Goal: Navigation & Orientation: Find specific page/section

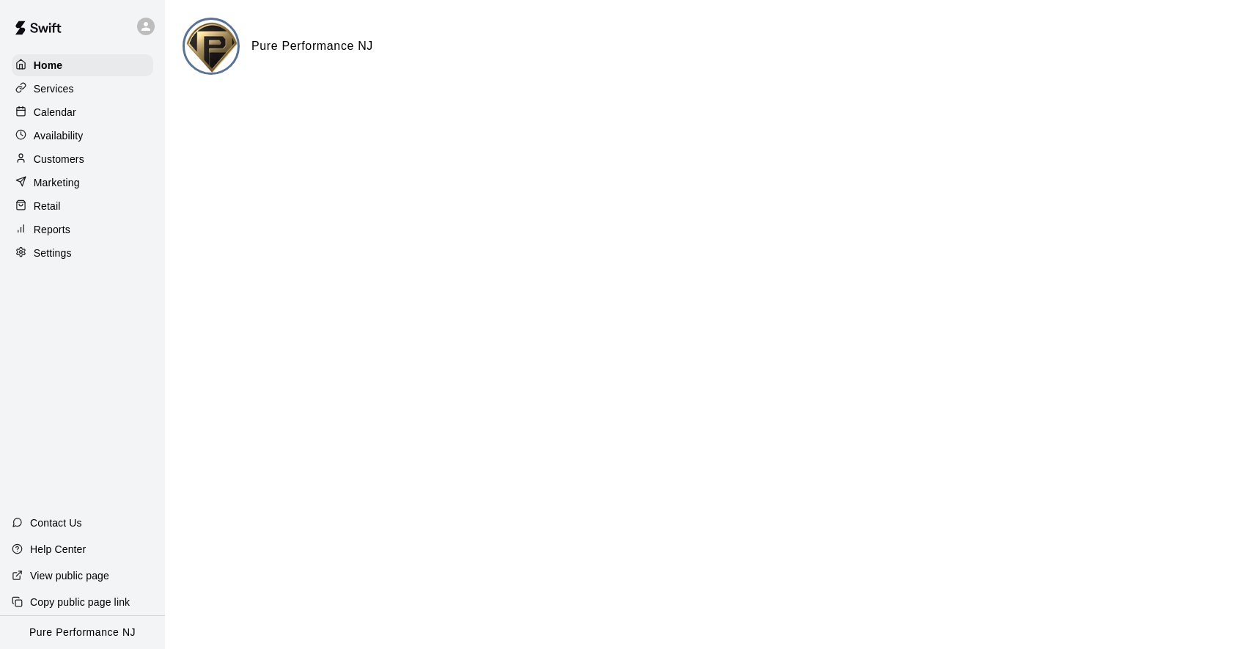
click at [148, 23] on icon at bounding box center [145, 26] width 13 height 13
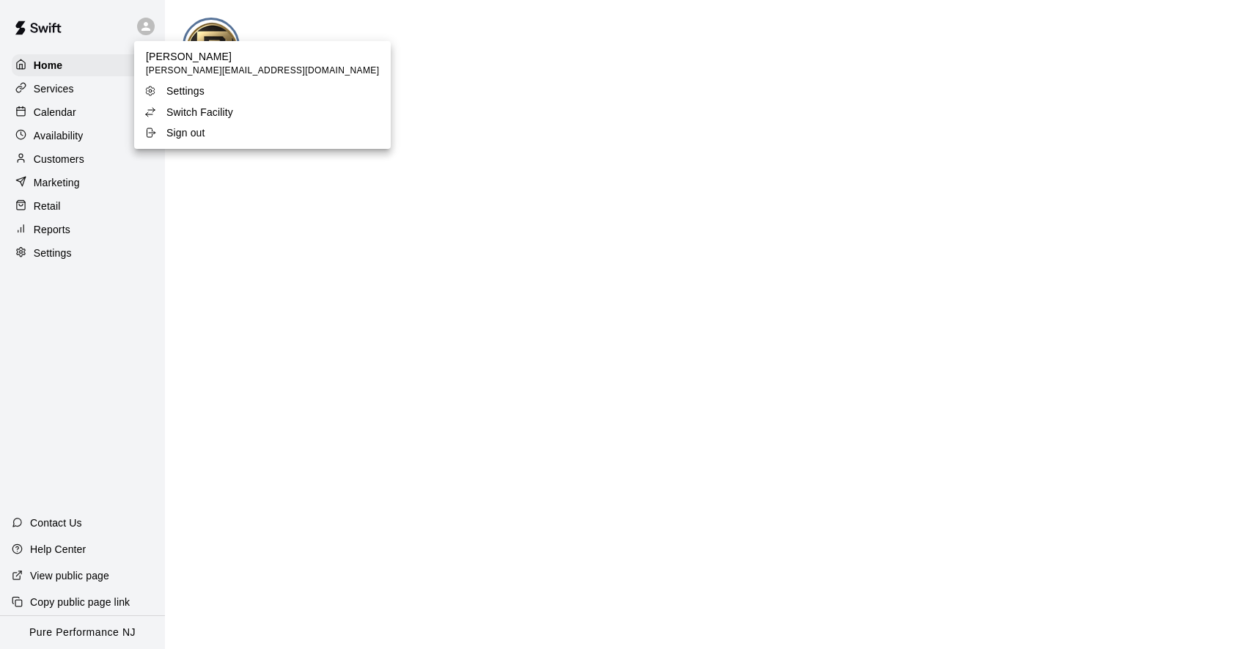
click at [180, 106] on p "Switch Facility" at bounding box center [199, 112] width 67 height 15
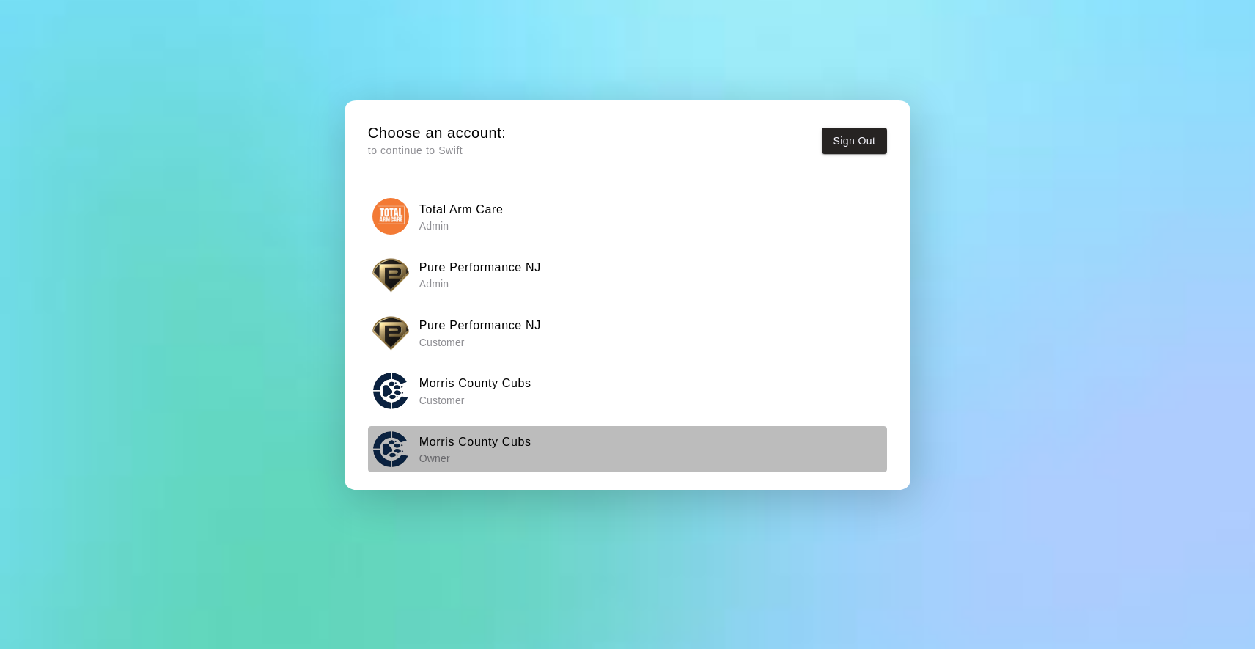
click at [469, 451] on p "Owner" at bounding box center [475, 458] width 112 height 15
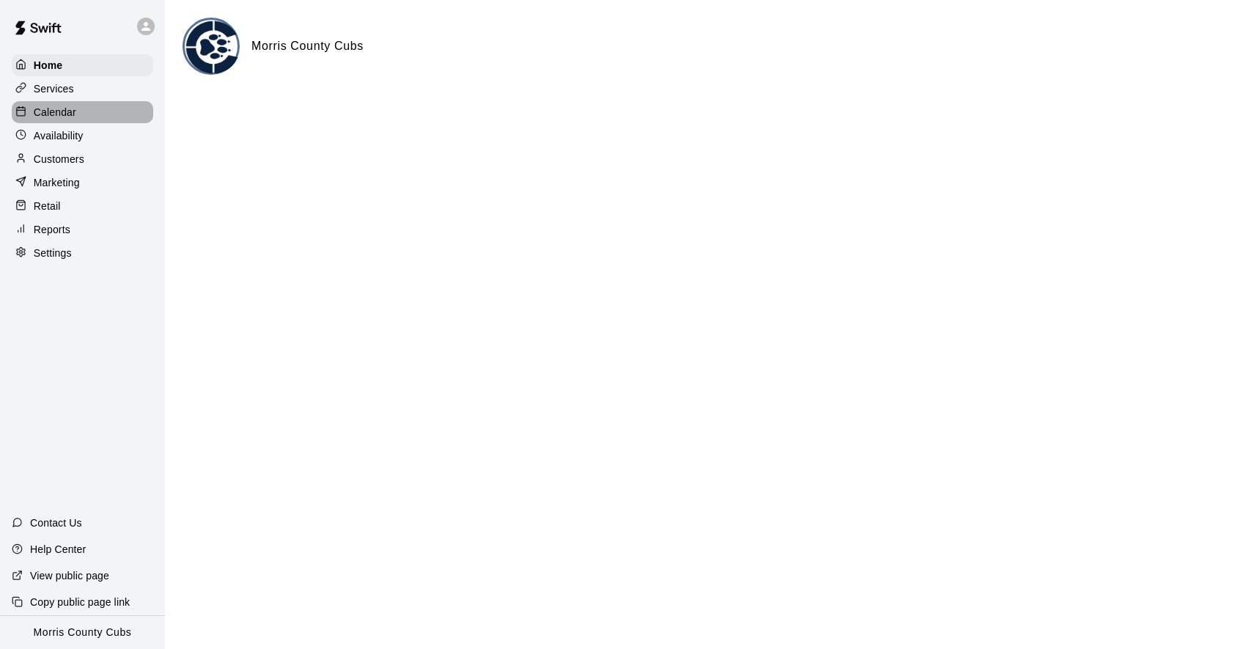
click at [48, 111] on p "Calendar" at bounding box center [55, 112] width 43 height 15
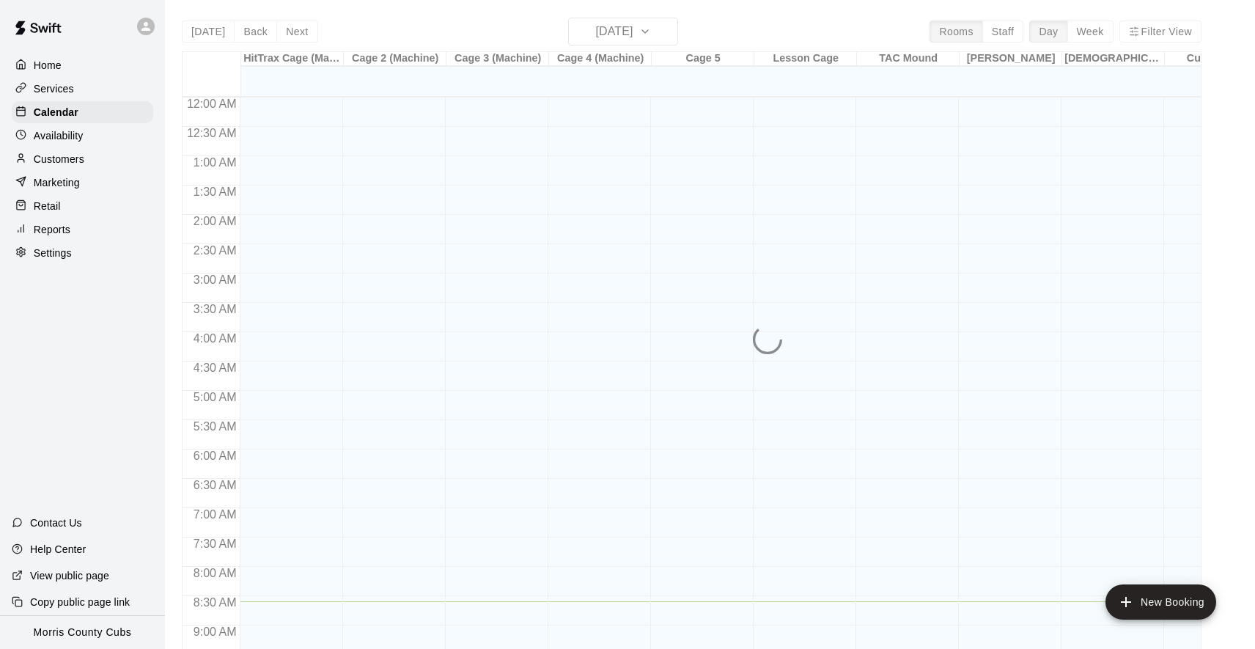
scroll to position [503, 0]
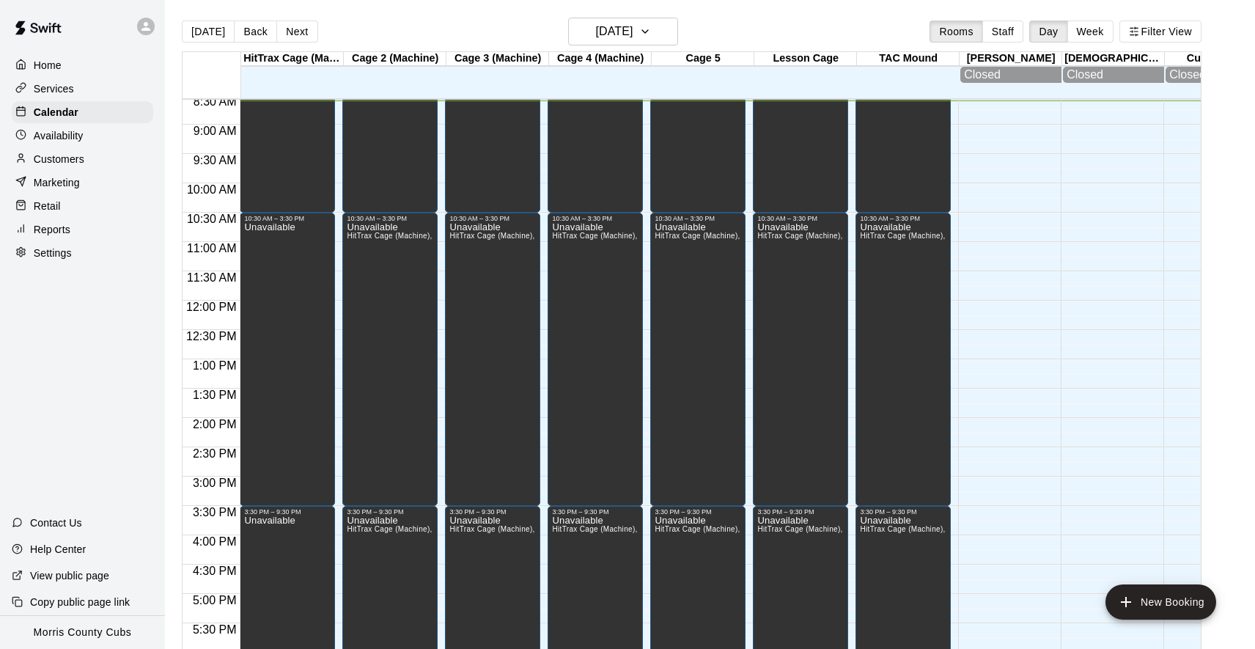
click at [41, 81] on p "Services" at bounding box center [54, 88] width 40 height 15
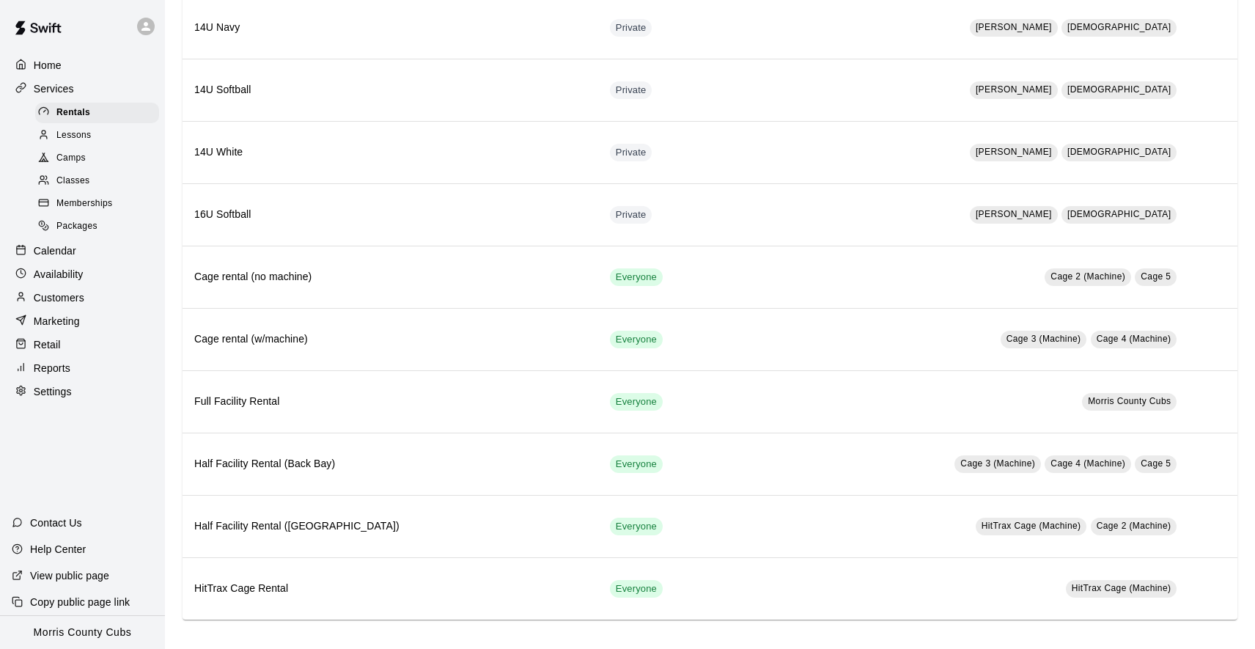
scroll to position [771, 0]
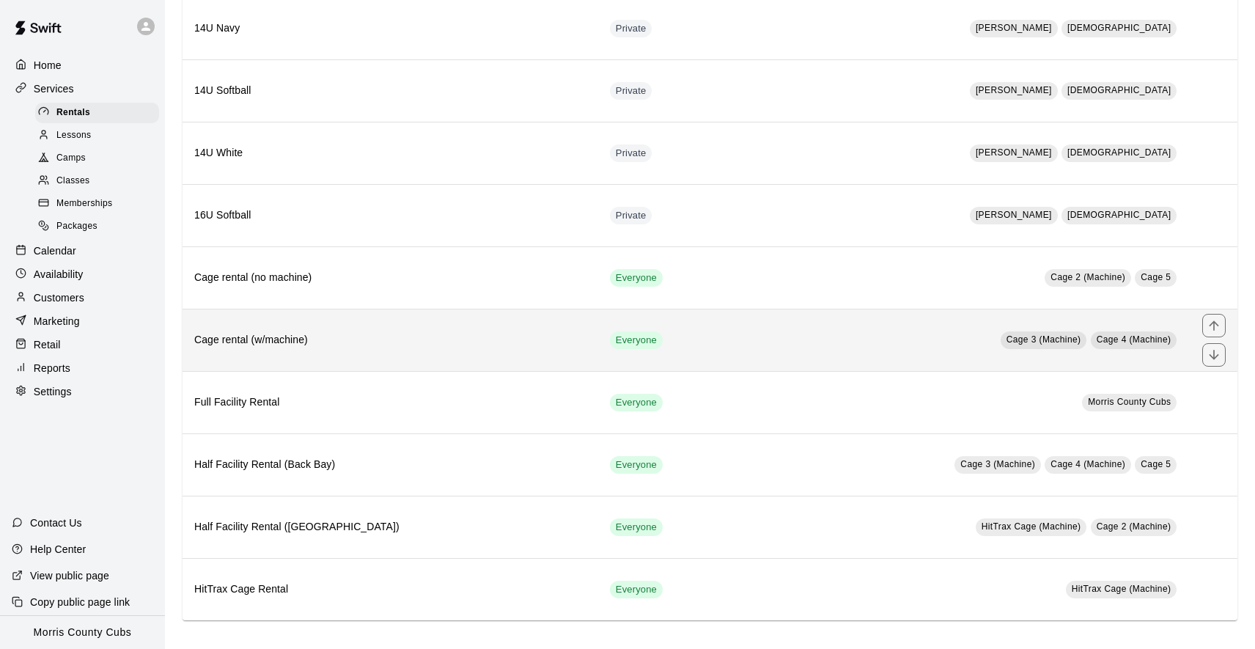
click at [341, 333] on h6 "Cage rental (w/machine)" at bounding box center [390, 340] width 392 height 16
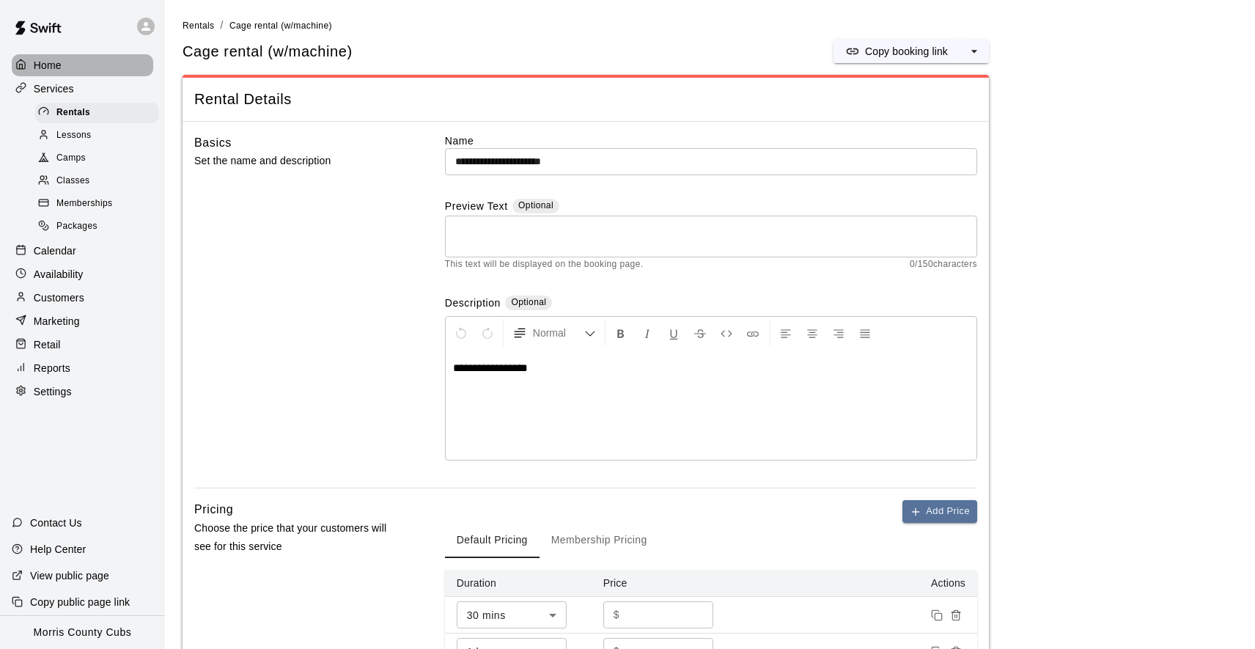
click at [43, 54] on div "Home" at bounding box center [83, 65] width 142 height 22
